Goal: Task Accomplishment & Management: Manage account settings

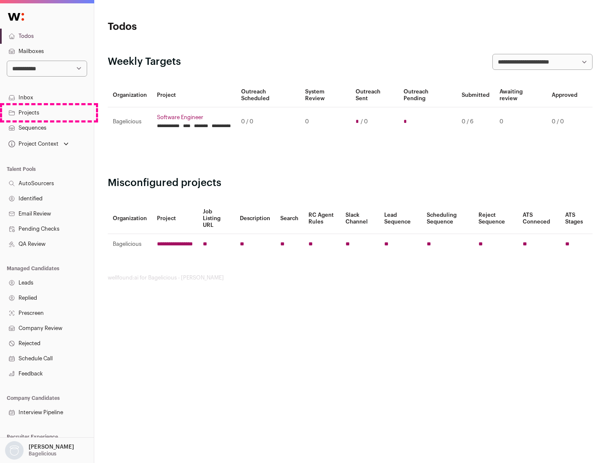
click at [47, 112] on link "Projects" at bounding box center [47, 112] width 94 height 15
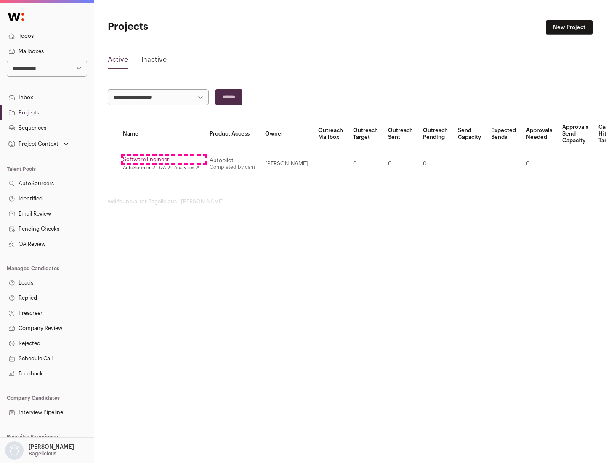
click at [164, 160] on link "Software Engineer" at bounding box center [161, 159] width 77 height 7
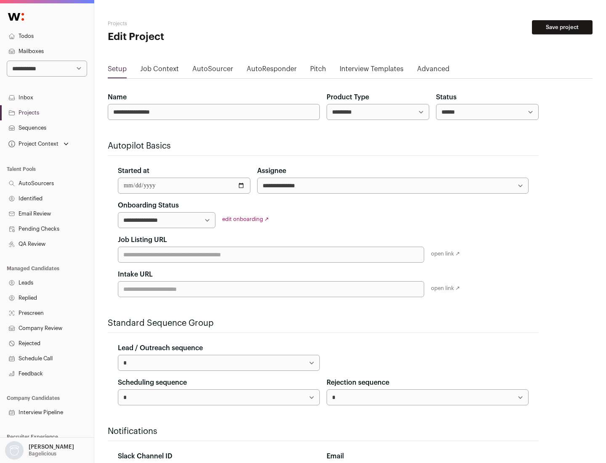
click at [563, 27] on button "Save project" at bounding box center [562, 27] width 61 height 14
